Goal: Task Accomplishment & Management: Manage account settings

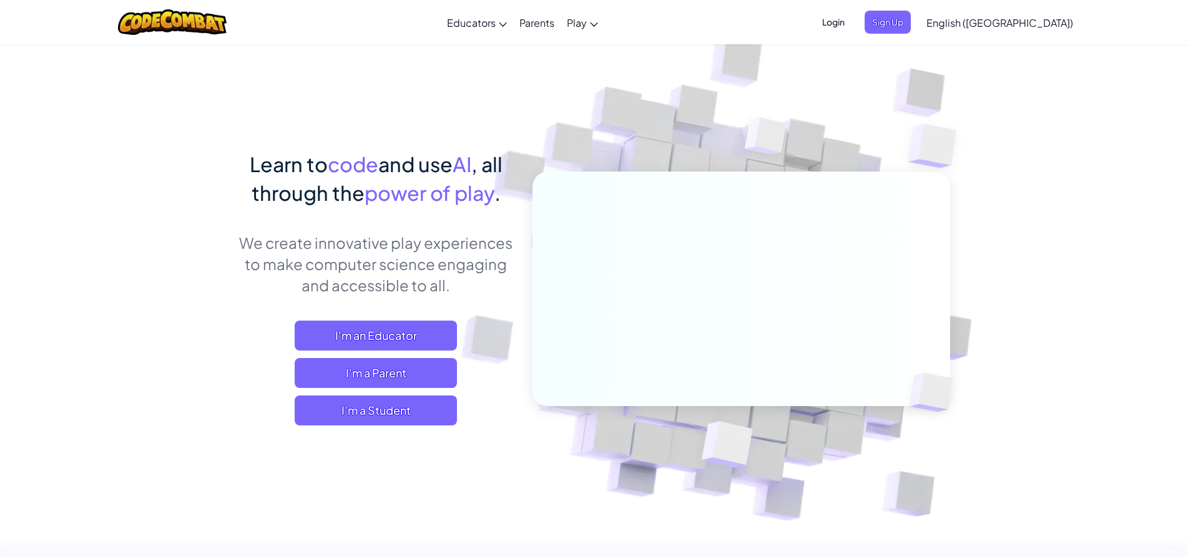
click at [405, 418] on span "I'm a Student" at bounding box center [376, 411] width 162 height 30
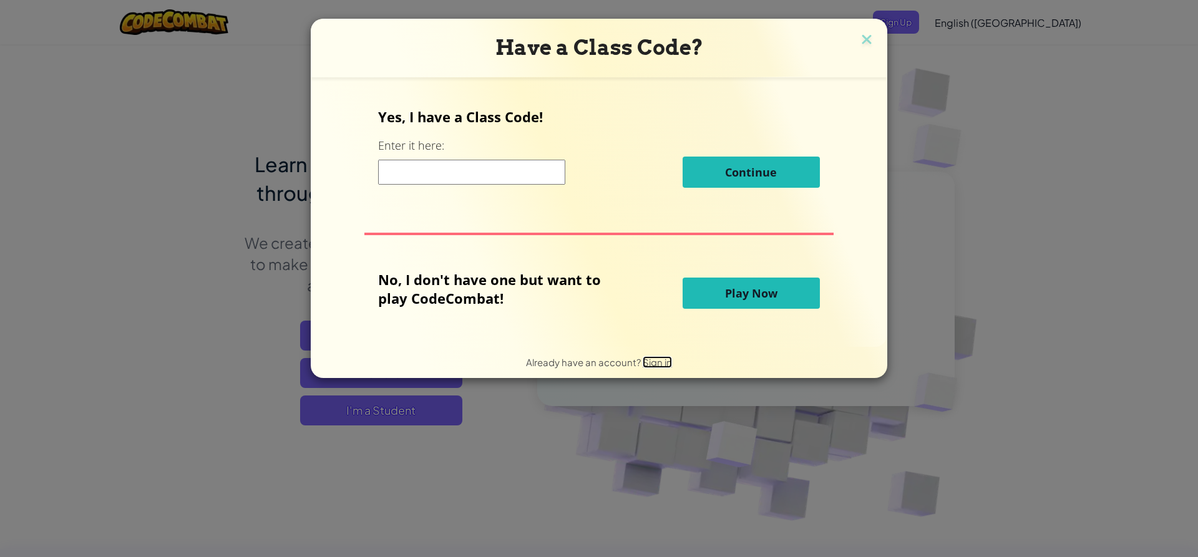
click at [660, 364] on span "Sign in" at bounding box center [657, 362] width 29 height 12
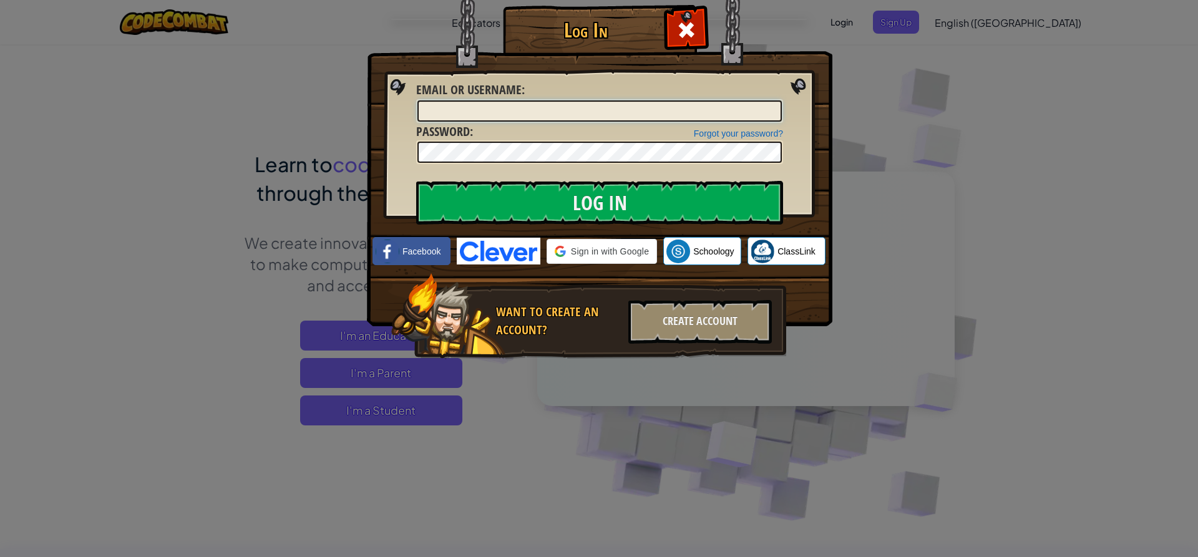
type input "cliftoncc"
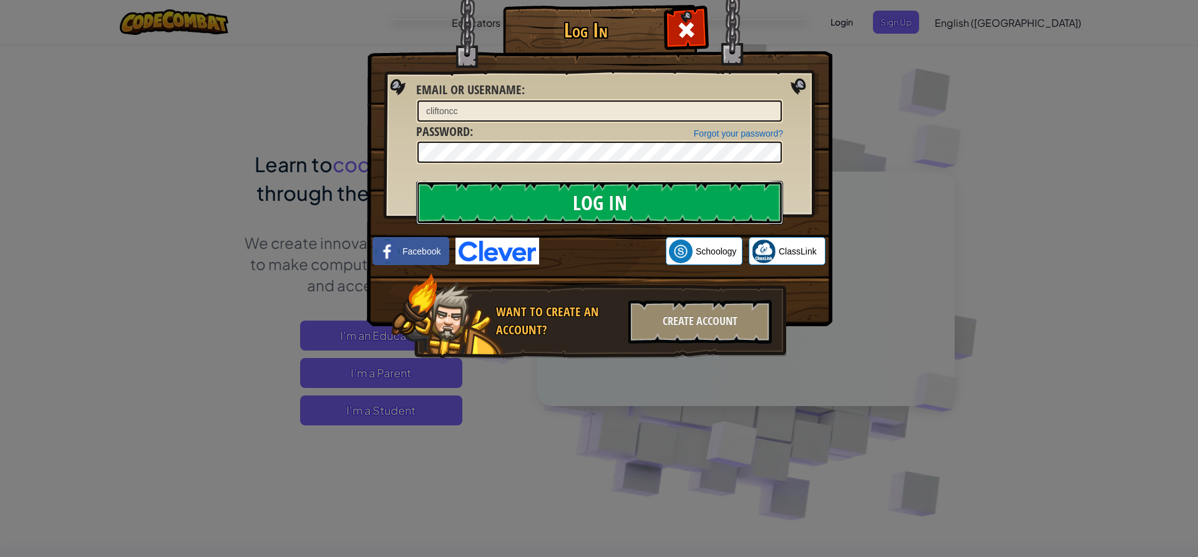
click at [580, 205] on input "Log In" at bounding box center [599, 203] width 367 height 44
